Goal: Task Accomplishment & Management: Complete application form

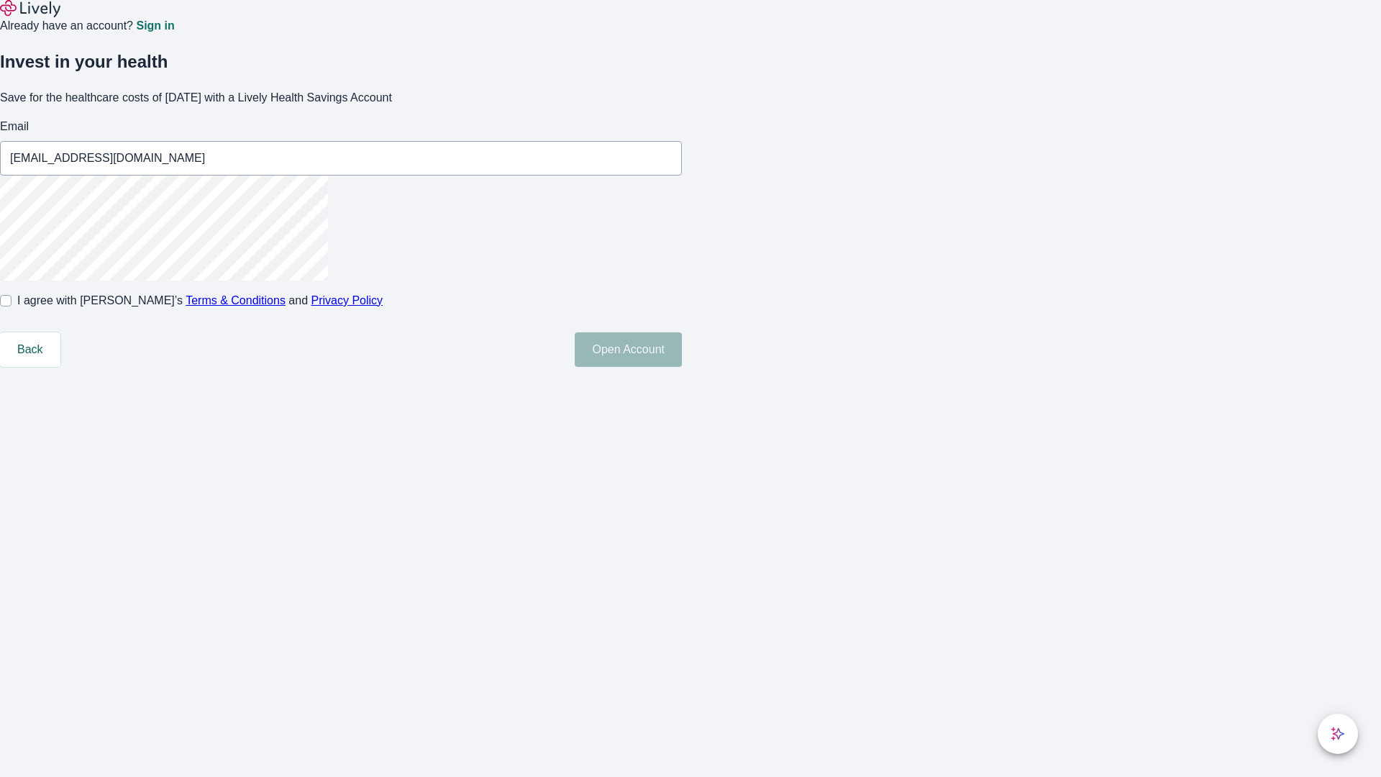
click at [12, 306] on input "I agree with Lively’s Terms & Conditions and Privacy Policy" at bounding box center [6, 301] width 12 height 12
checkbox input "true"
click at [682, 367] on button "Open Account" at bounding box center [628, 349] width 107 height 35
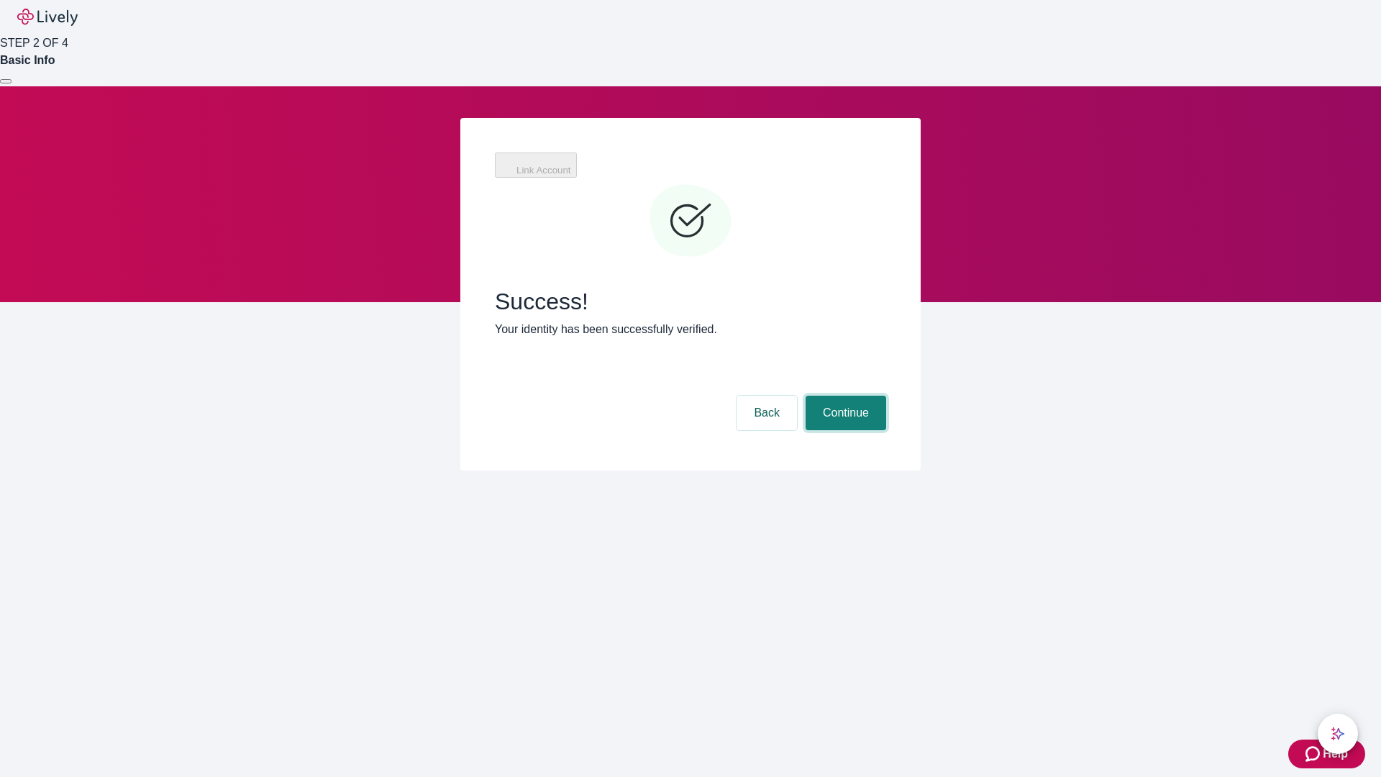
click at [843, 395] on button "Continue" at bounding box center [845, 412] width 81 height 35
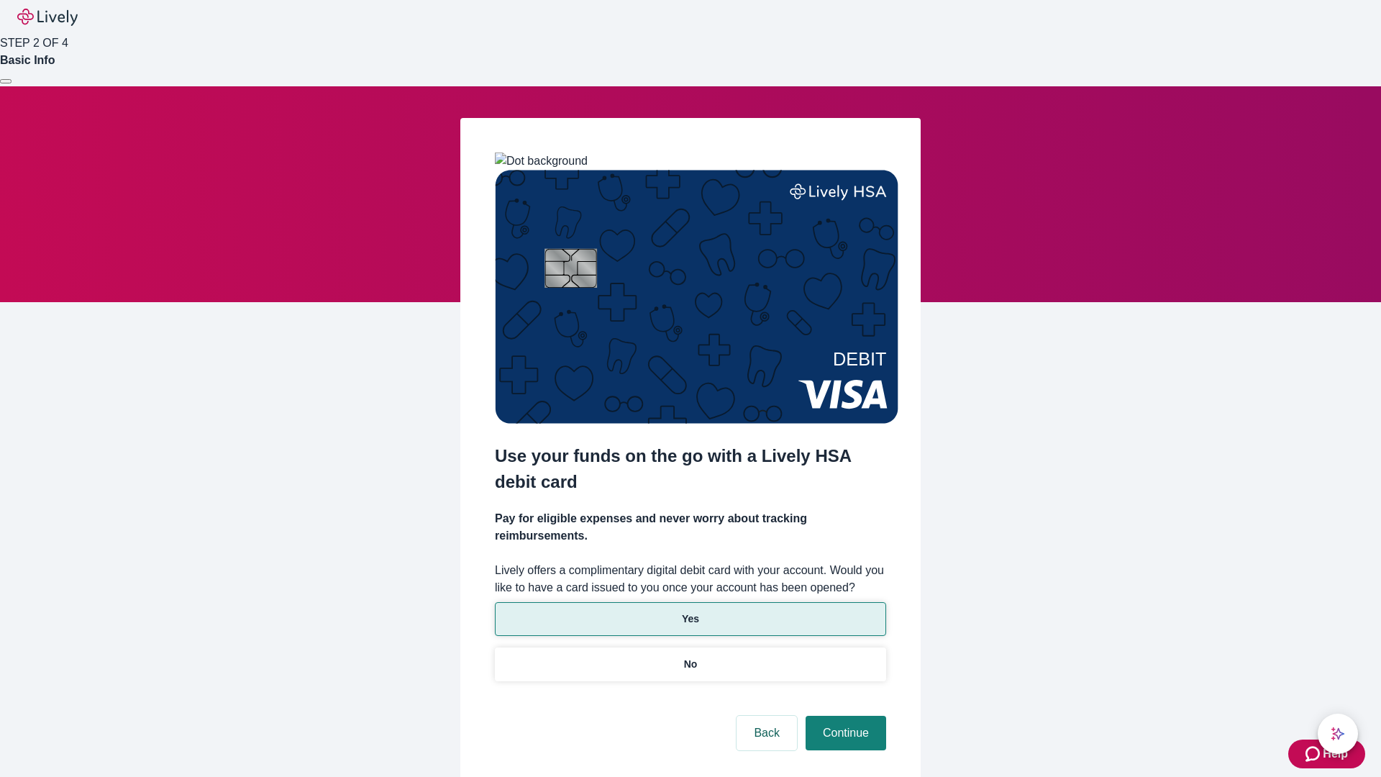
click at [690, 611] on p "Yes" at bounding box center [690, 618] width 17 height 15
click at [843, 715] on button "Continue" at bounding box center [845, 732] width 81 height 35
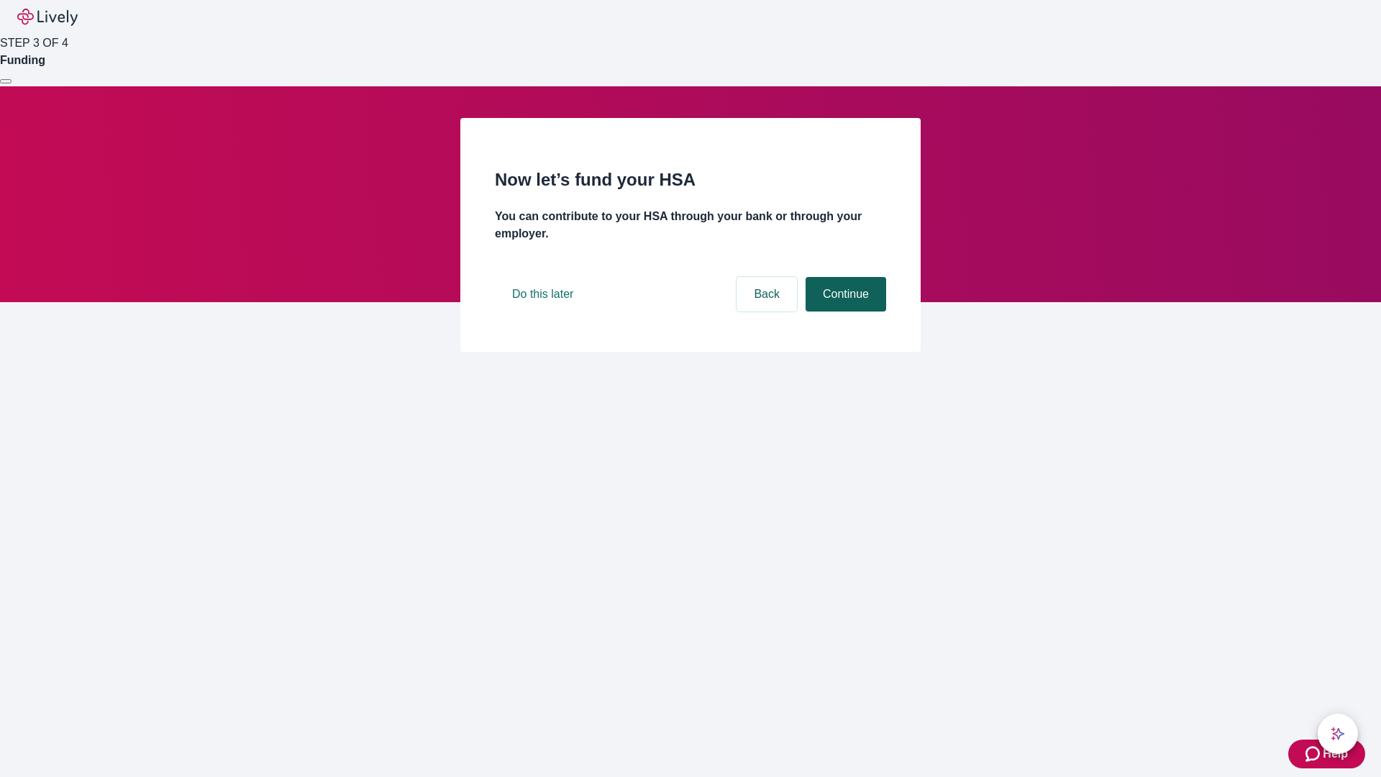
click at [843, 311] on button "Continue" at bounding box center [845, 294] width 81 height 35
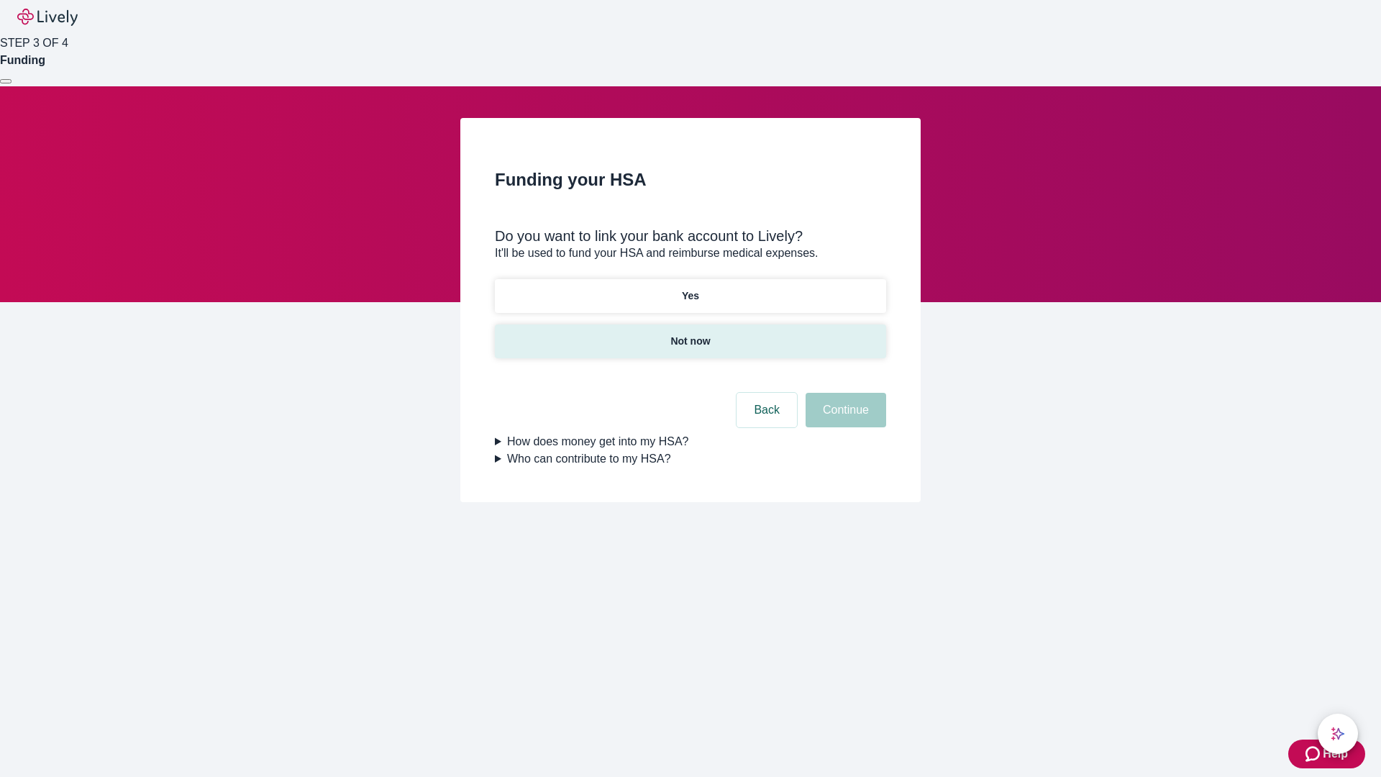
click at [690, 334] on p "Not now" at bounding box center [690, 341] width 40 height 15
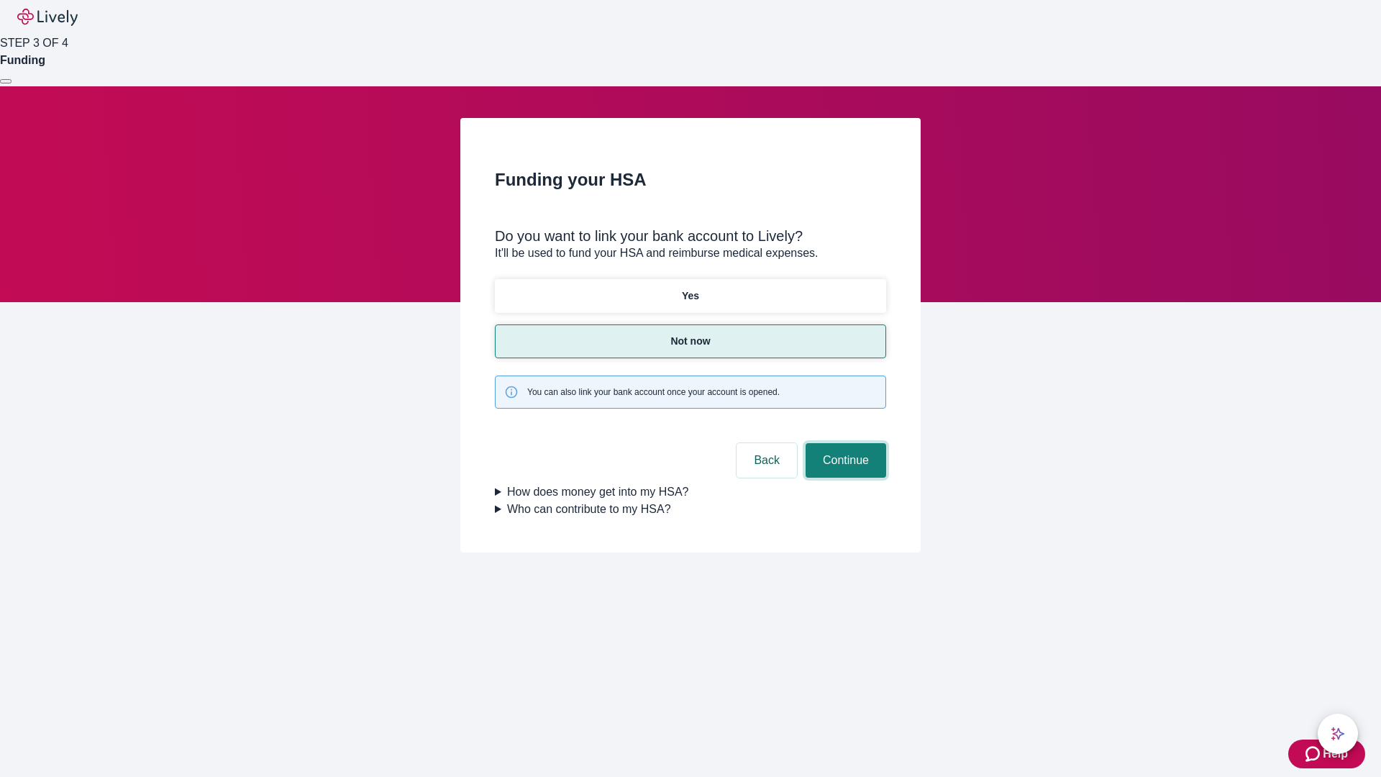
click at [843, 443] on button "Continue" at bounding box center [845, 460] width 81 height 35
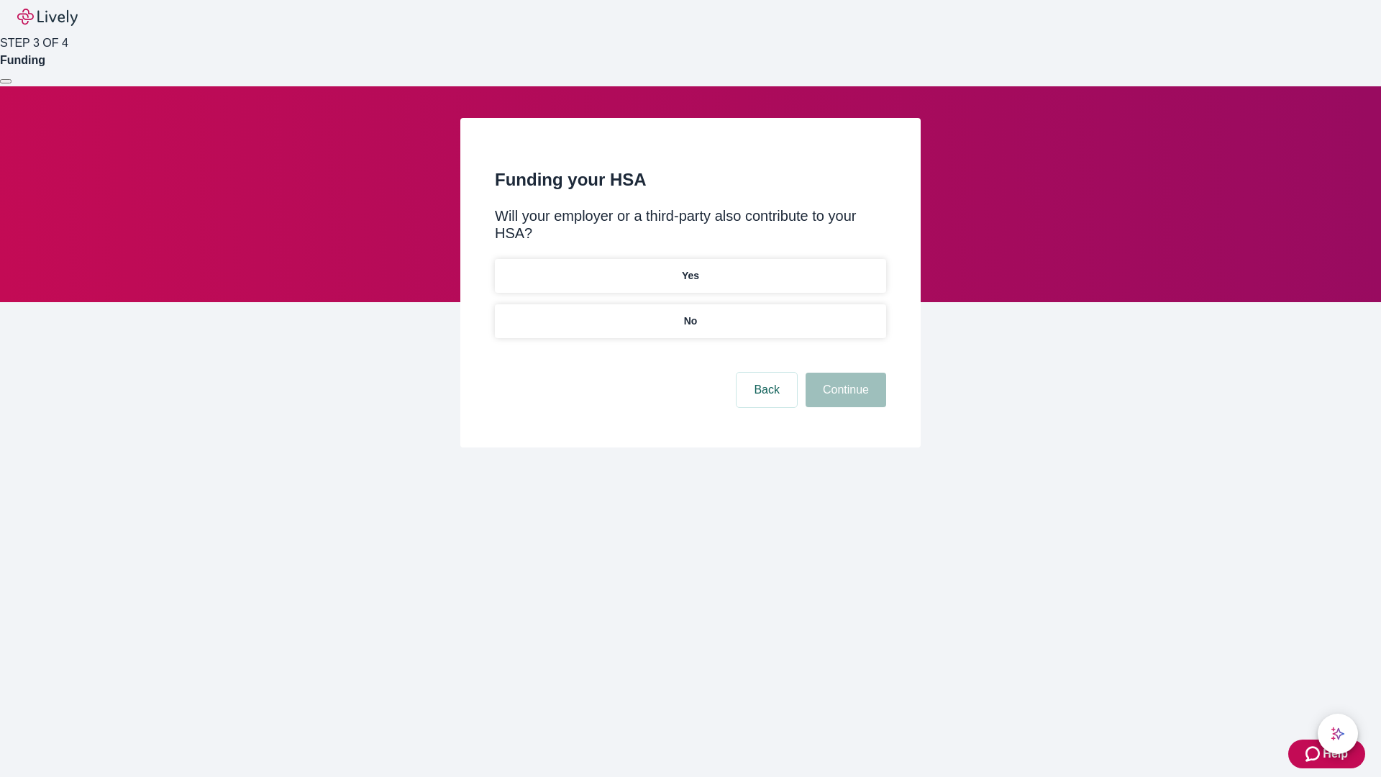
click at [690, 314] on p "No" at bounding box center [691, 321] width 14 height 15
click at [843, 372] on button "Continue" at bounding box center [845, 389] width 81 height 35
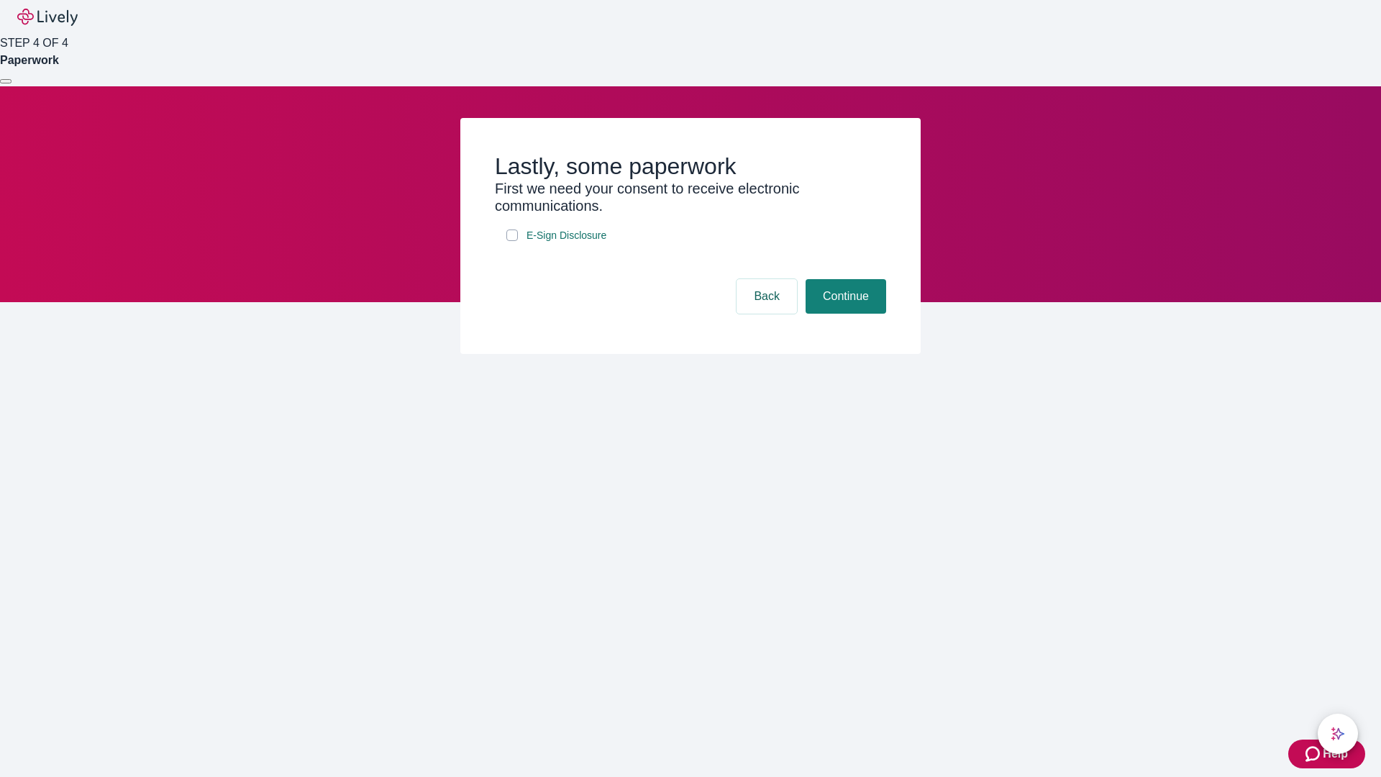
click at [512, 241] on input "E-Sign Disclosure" at bounding box center [512, 235] width 12 height 12
checkbox input "true"
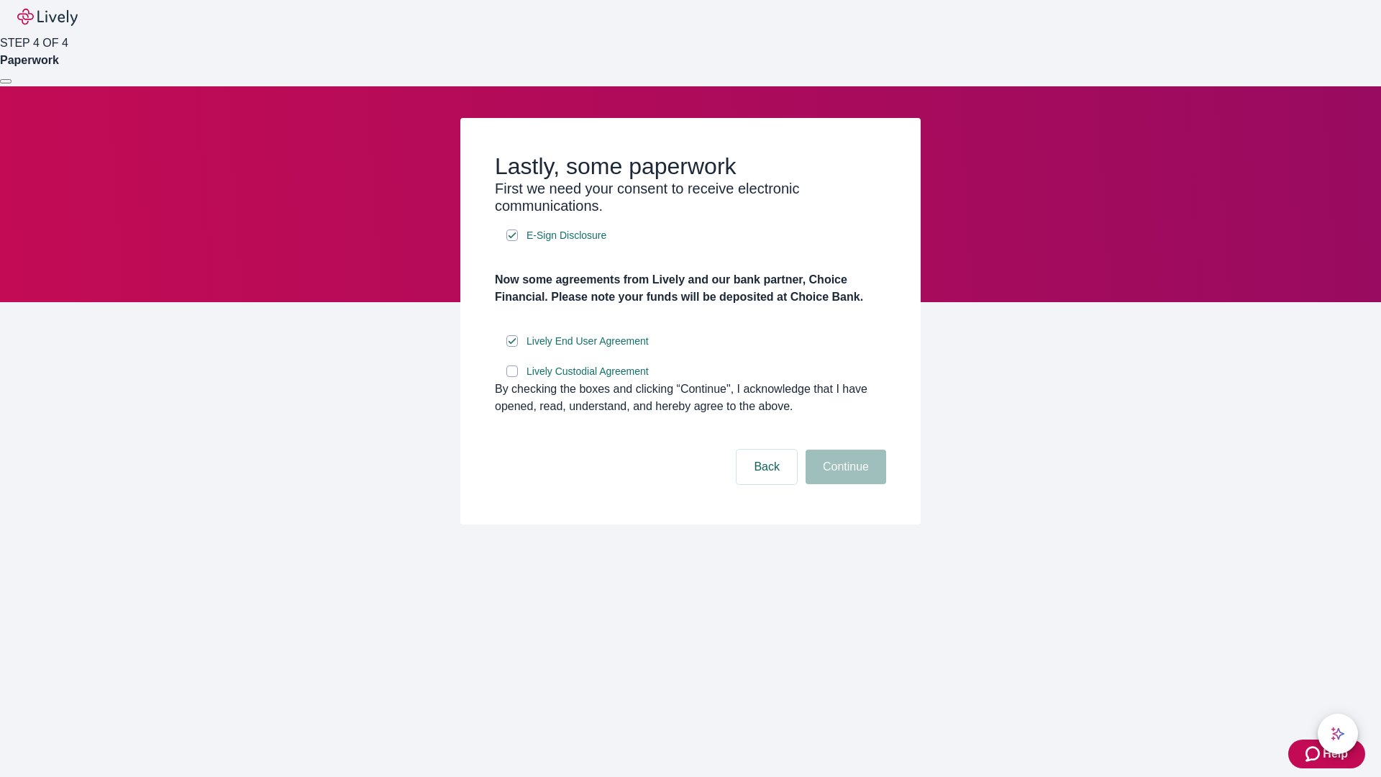
click at [512, 377] on input "Lively Custodial Agreement" at bounding box center [512, 371] width 12 height 12
checkbox input "true"
click at [843, 484] on button "Continue" at bounding box center [845, 466] width 81 height 35
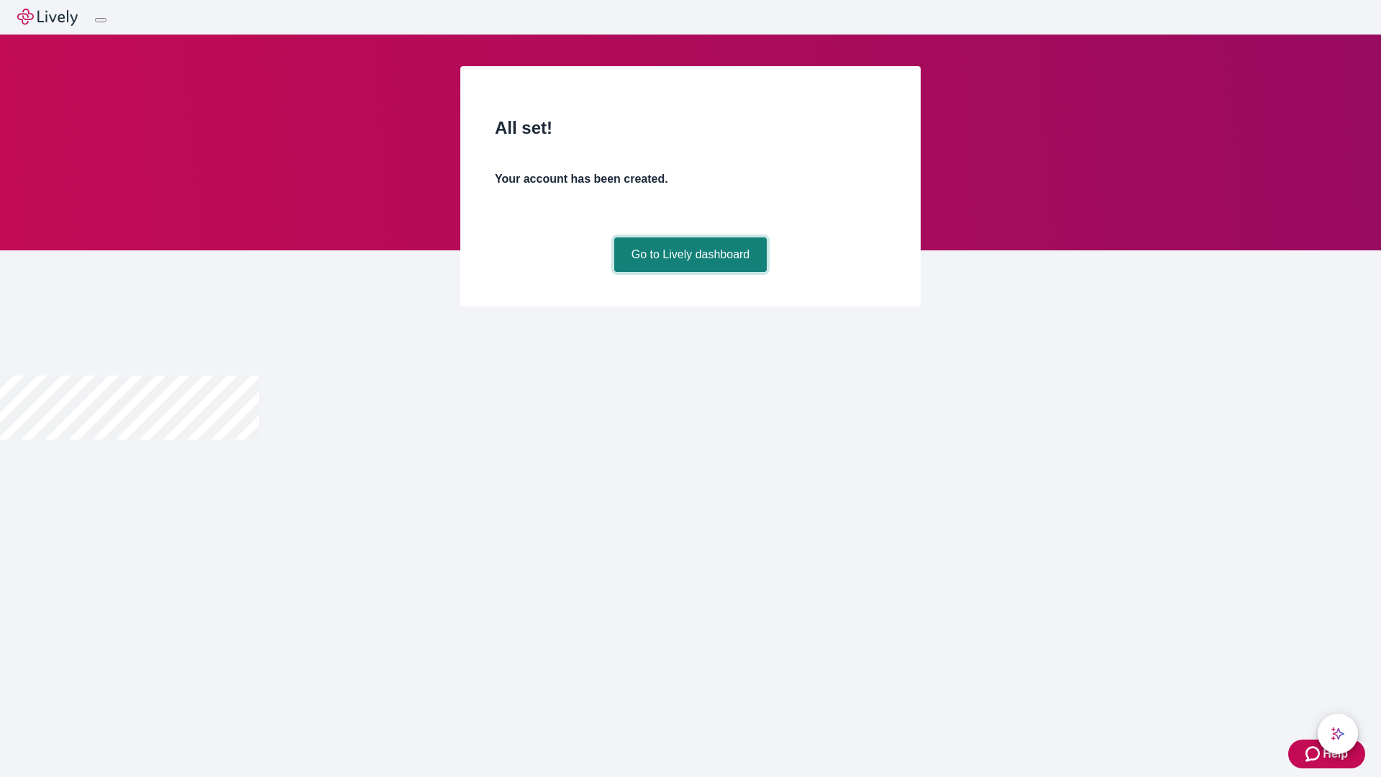
click at [690, 272] on link "Go to Lively dashboard" at bounding box center [690, 254] width 153 height 35
